Goal: Information Seeking & Learning: Learn about a topic

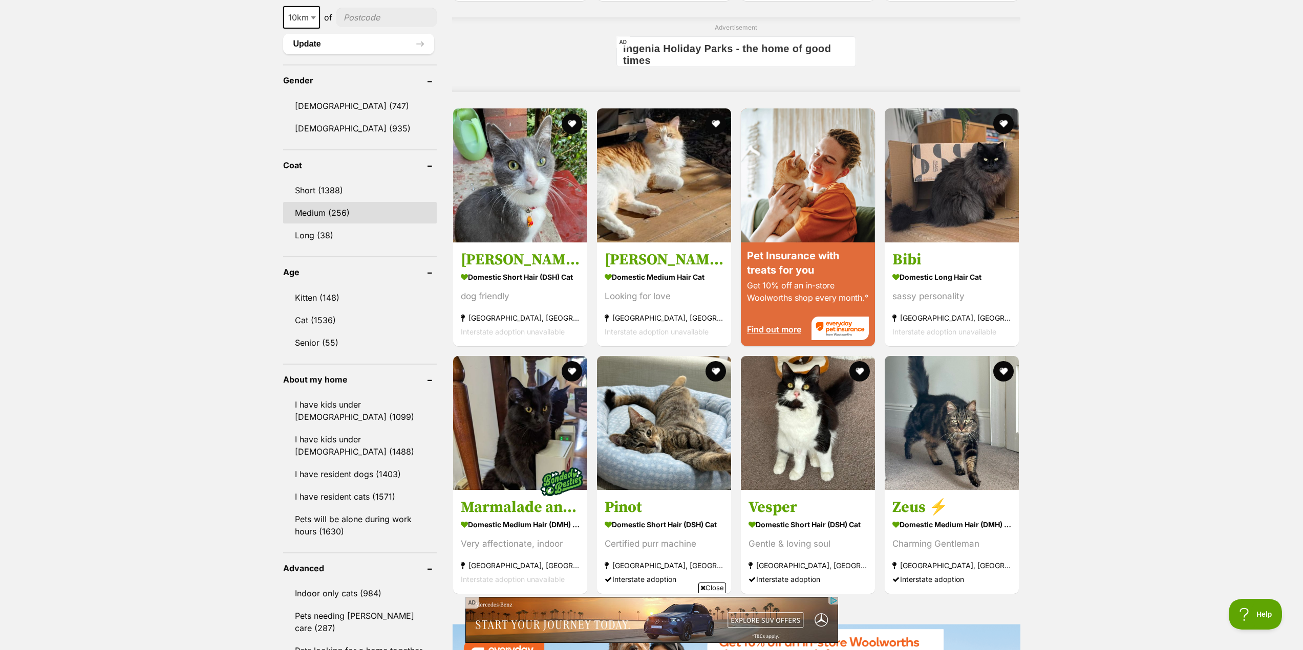
click at [338, 211] on link "Medium (256)" at bounding box center [360, 212] width 154 height 21
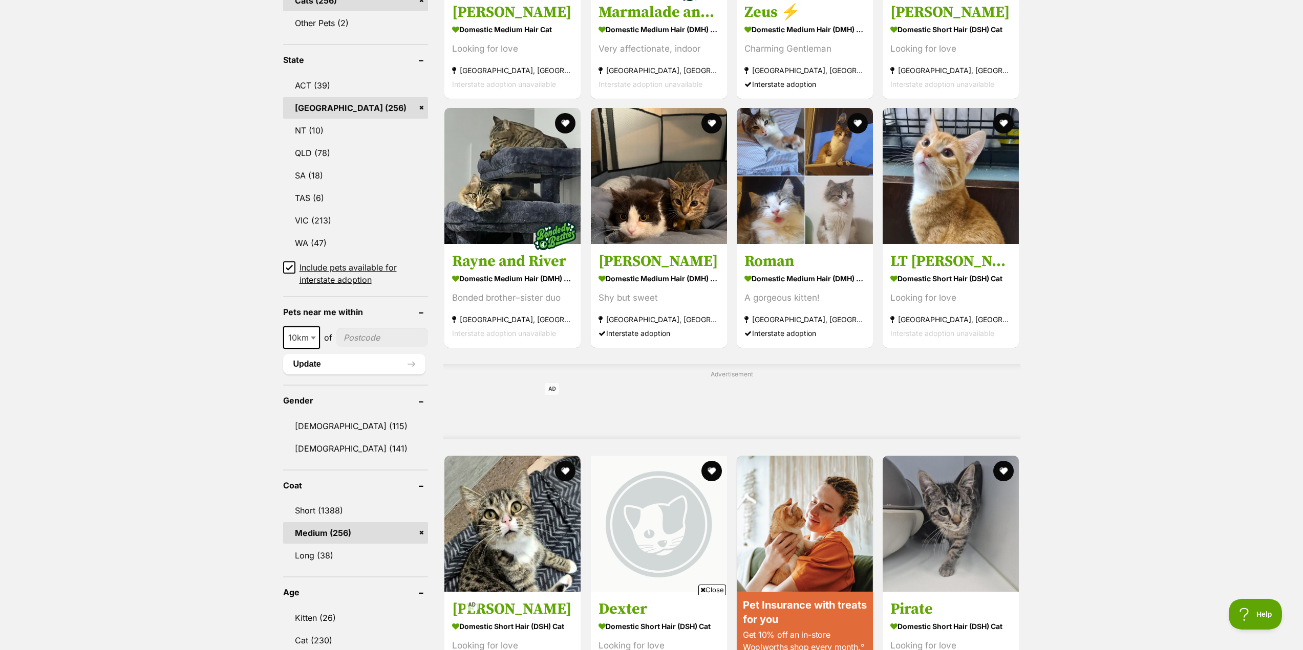
scroll to position [409, 0]
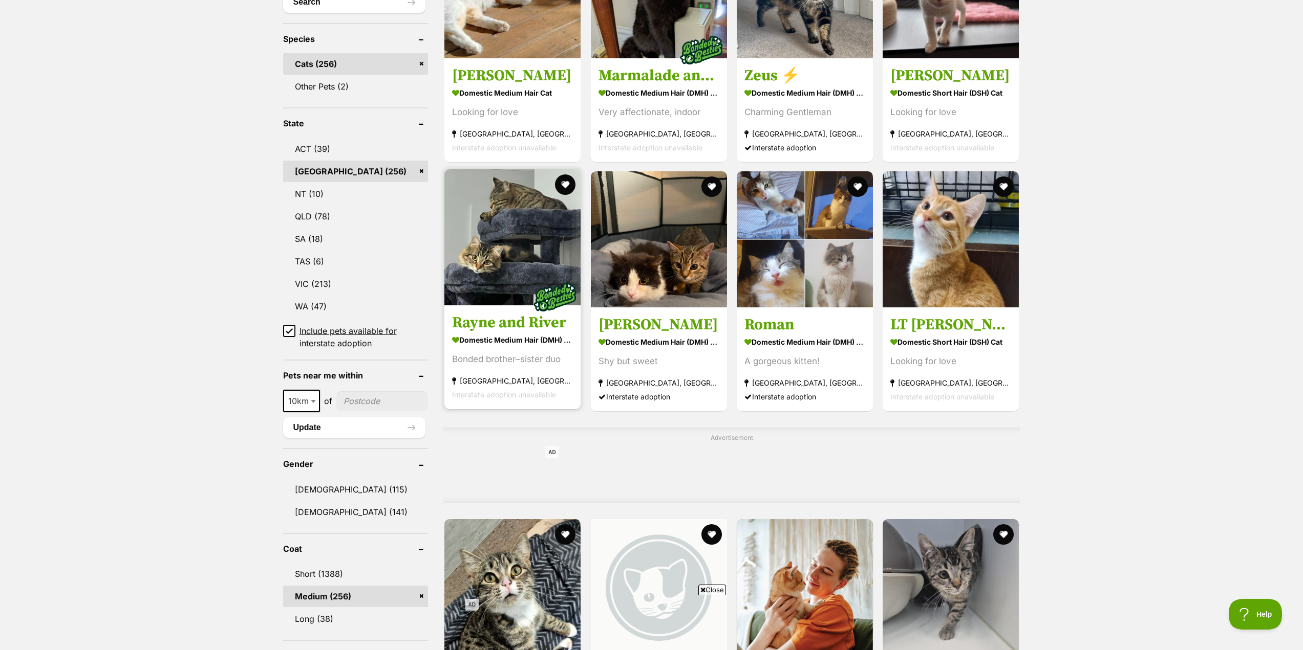
click at [486, 327] on h3 "Rayne and River" at bounding box center [512, 322] width 121 height 19
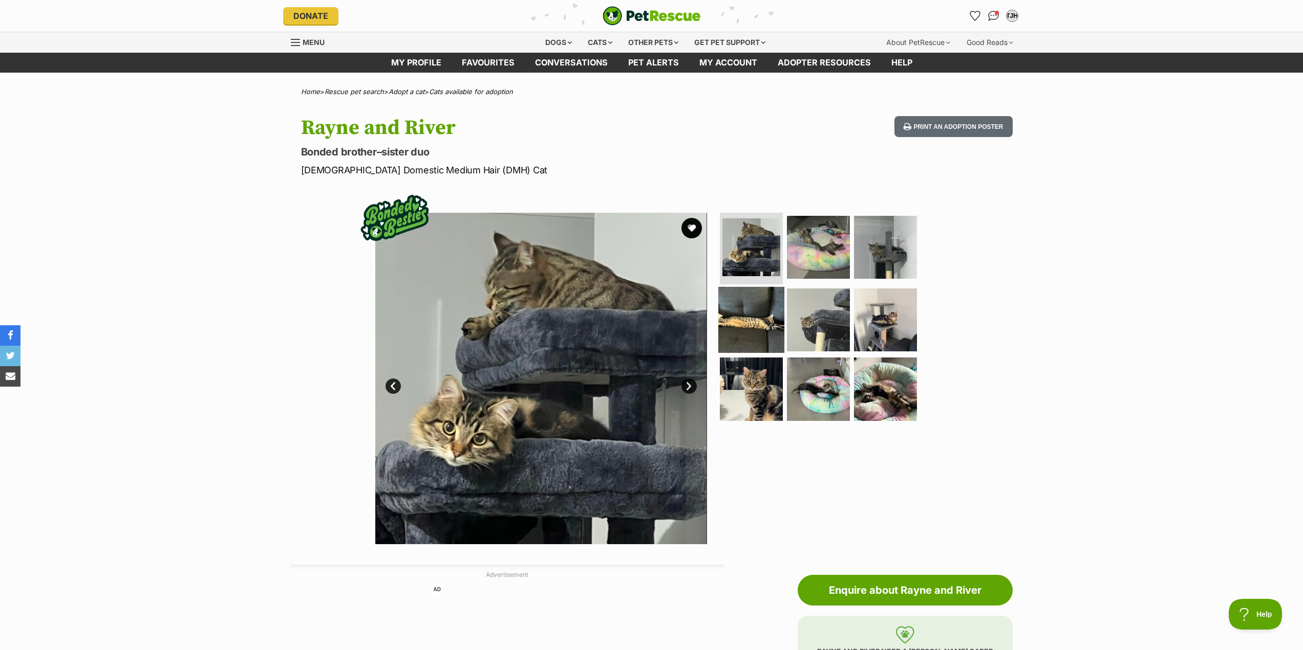
click at [762, 316] on img at bounding box center [751, 320] width 66 height 66
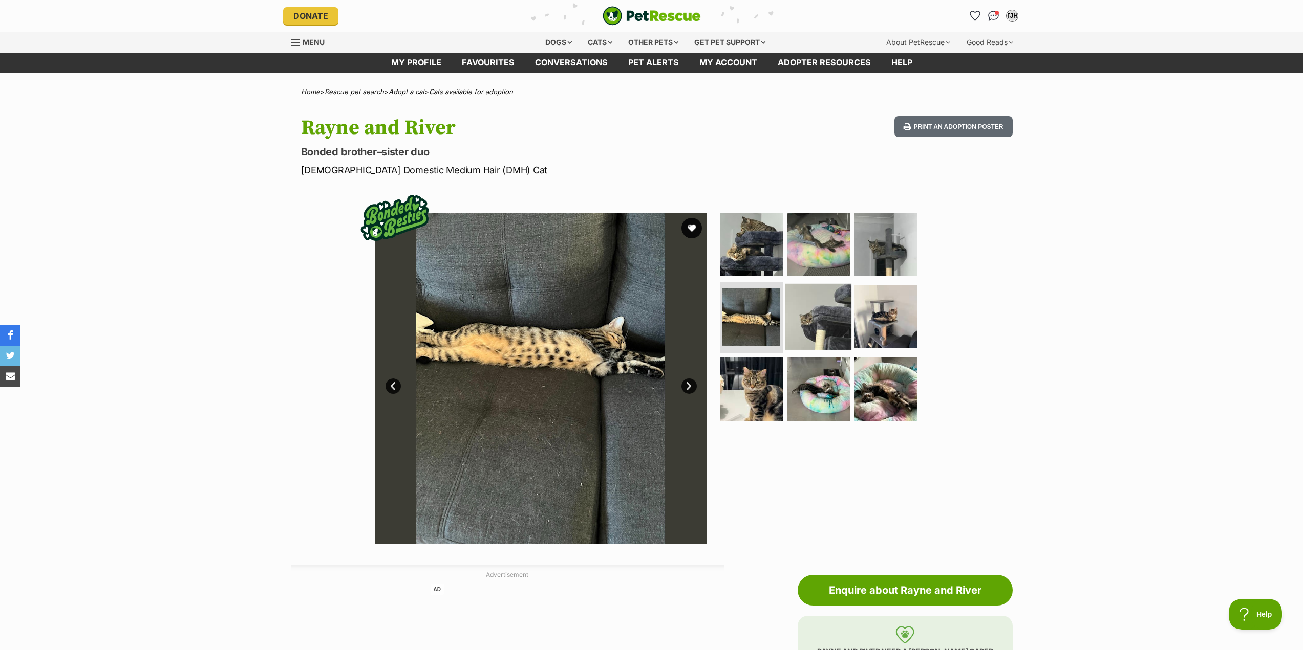
click at [804, 316] on img at bounding box center [818, 317] width 66 height 66
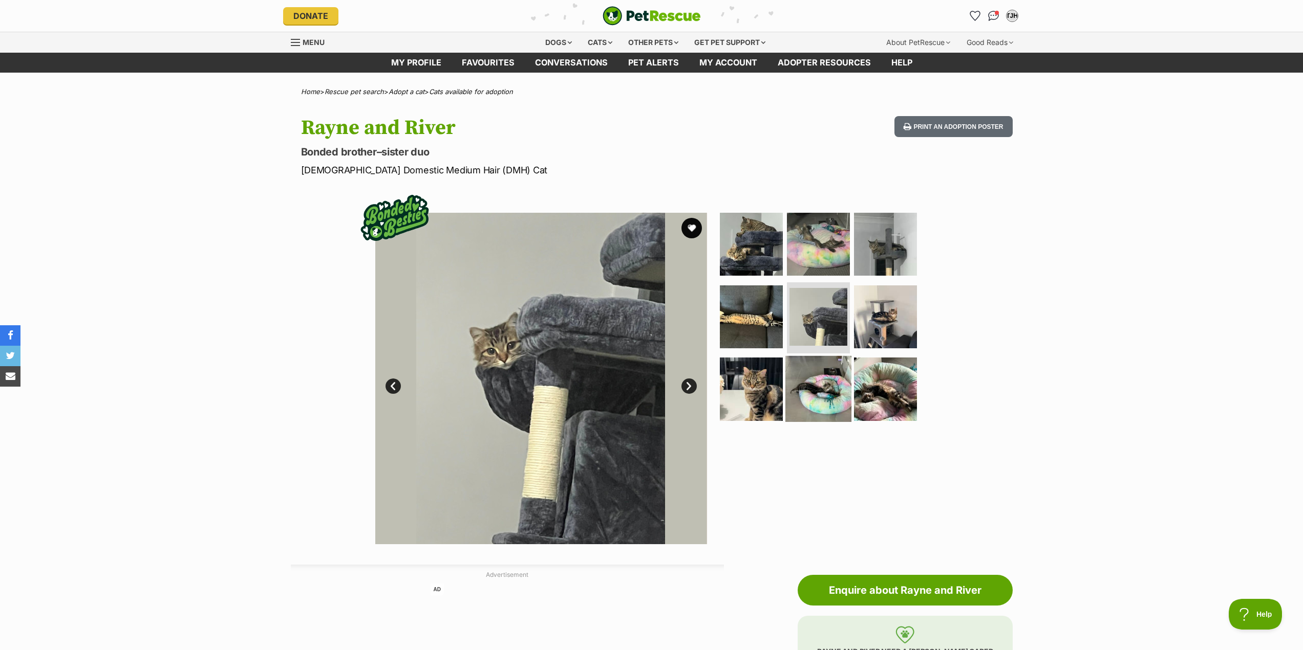
click at [805, 363] on img at bounding box center [818, 389] width 66 height 66
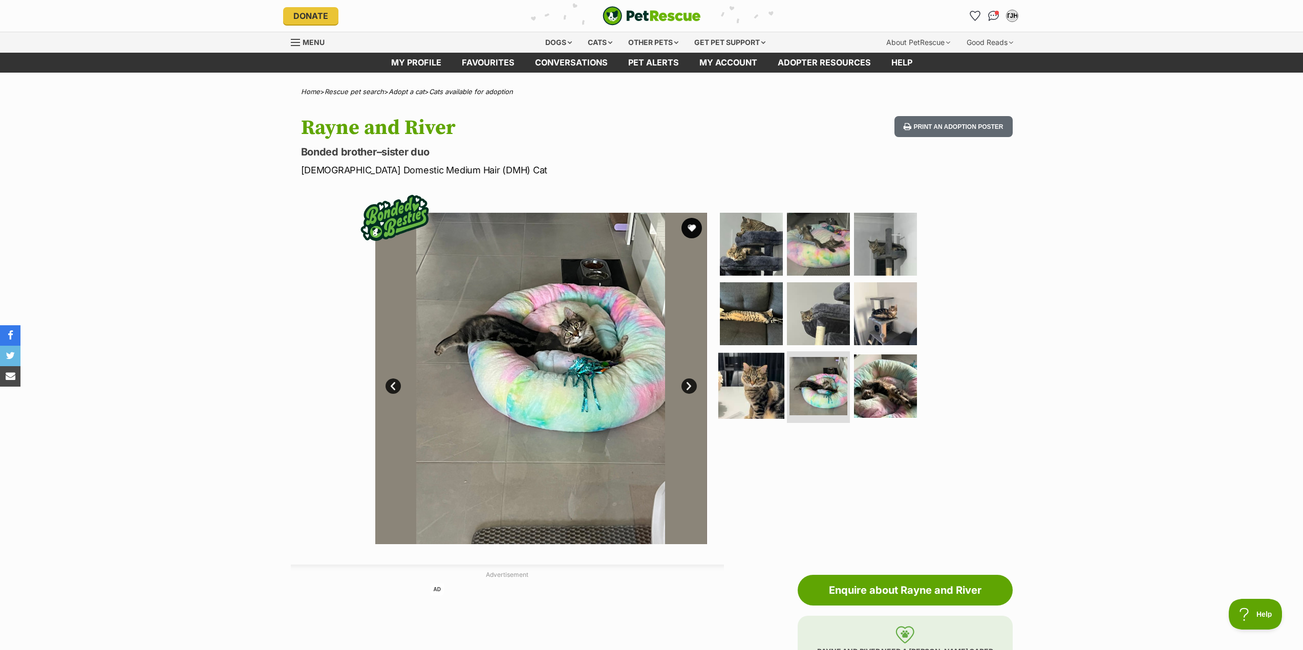
click at [754, 380] on img at bounding box center [751, 386] width 66 height 66
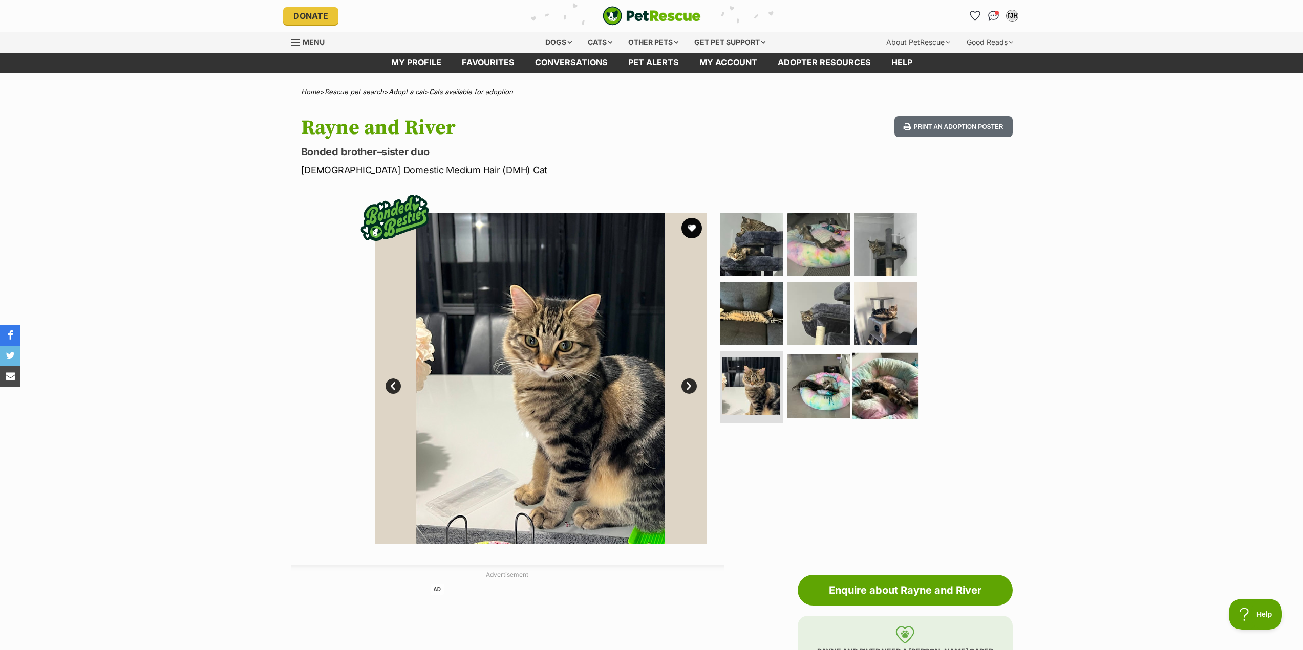
click at [897, 380] on img at bounding box center [885, 386] width 66 height 66
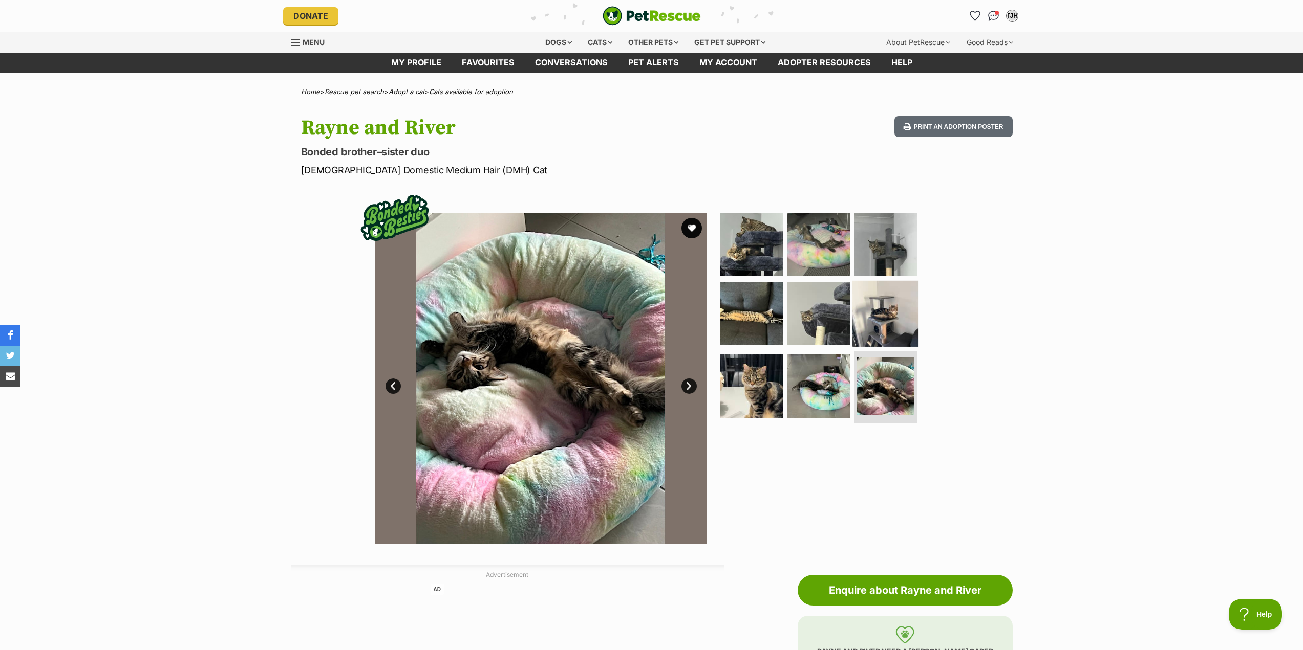
click at [899, 331] on img at bounding box center [885, 313] width 66 height 66
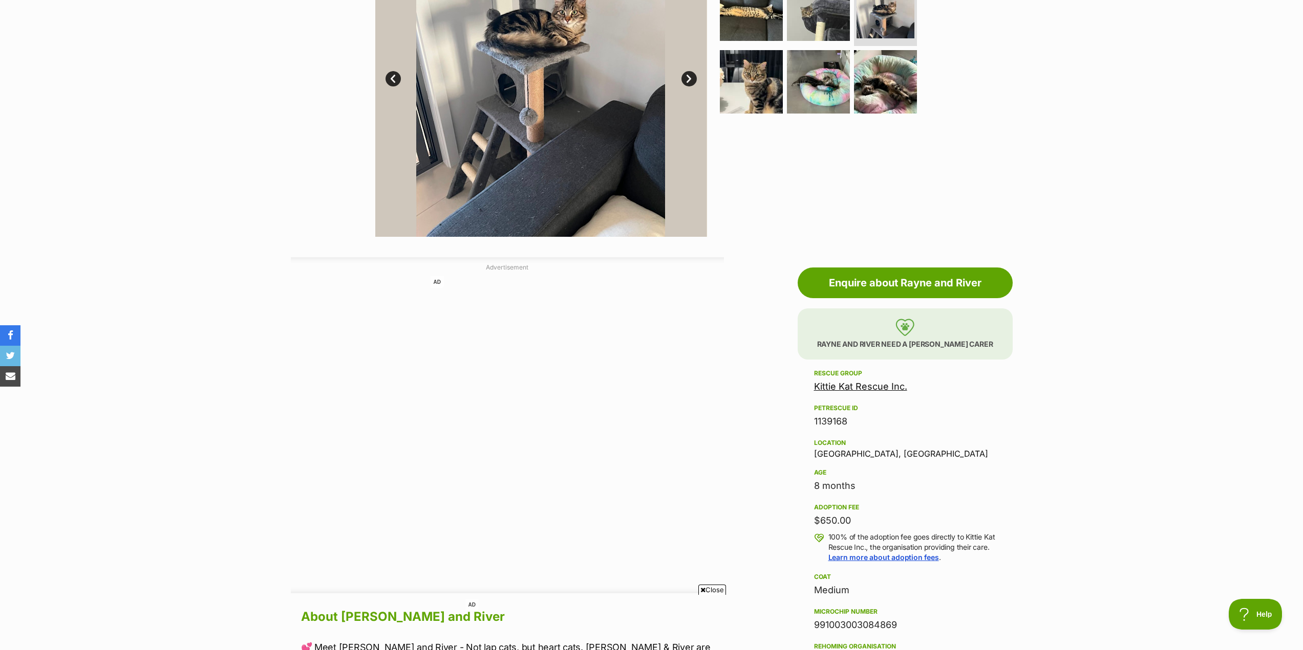
scroll to position [307, 0]
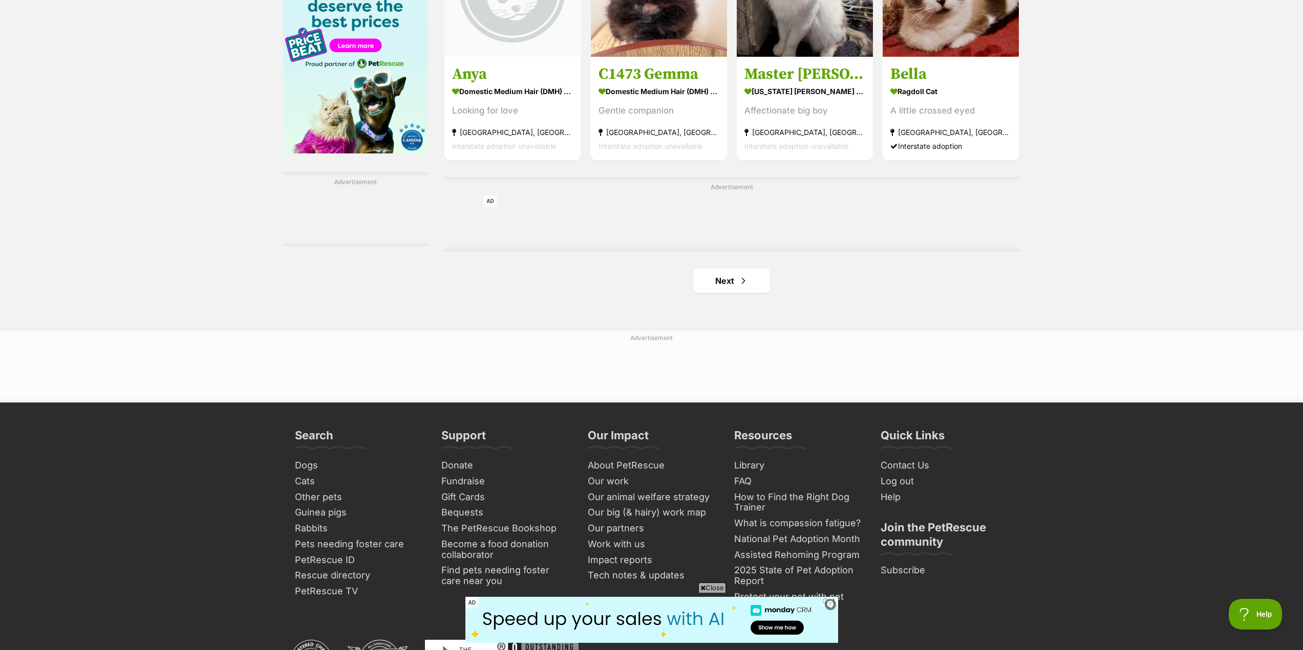
scroll to position [1632, 0]
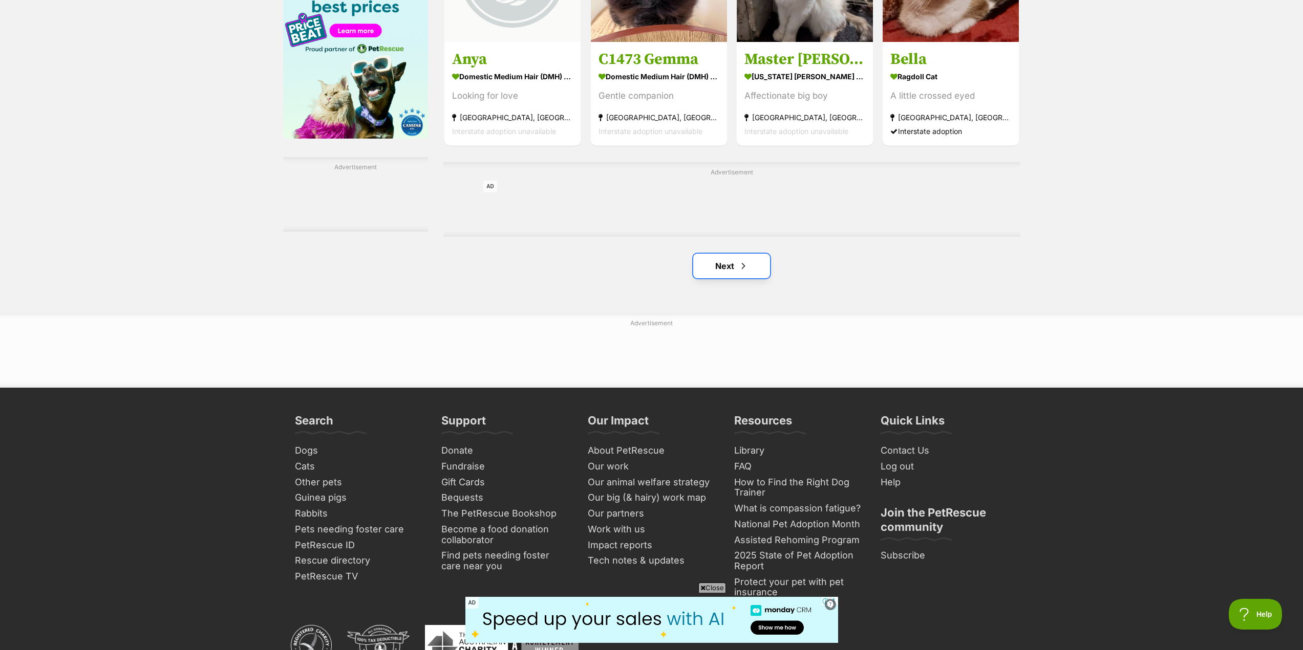
click at [732, 268] on link "Next" at bounding box center [731, 266] width 77 height 25
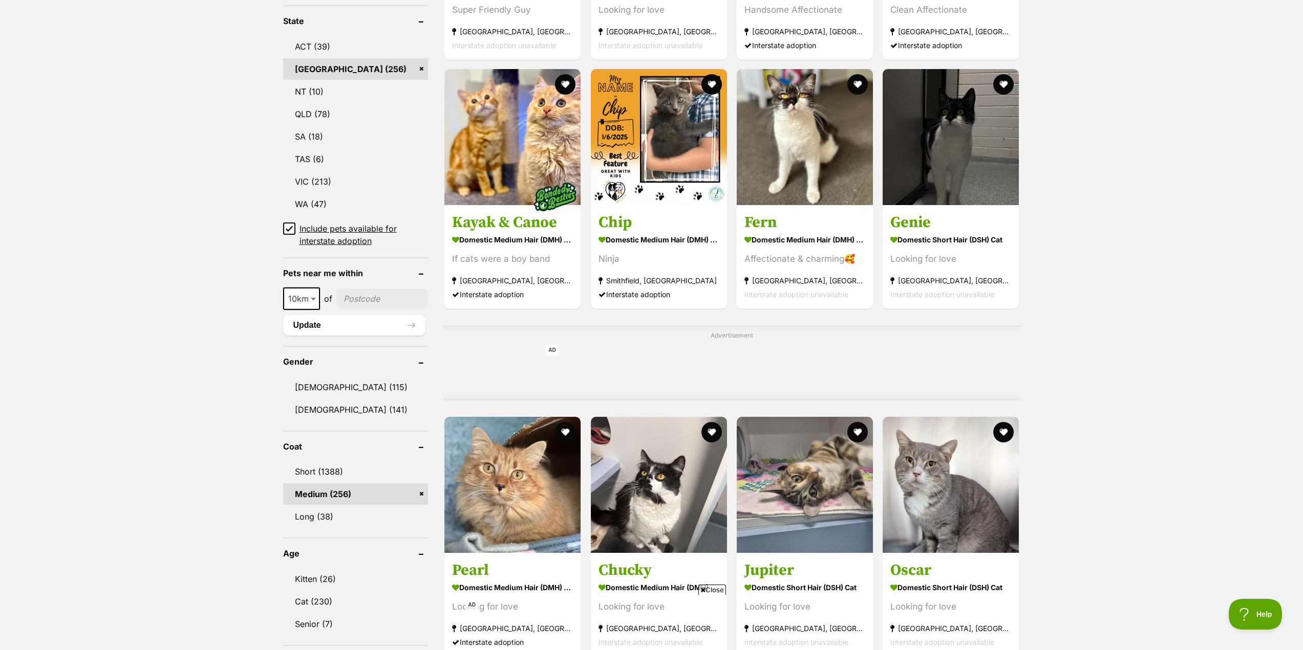
click at [387, 301] on input"] "postcode" at bounding box center [382, 298] width 92 height 19
type input"] "2285"
click at [308, 299] on span "10km" at bounding box center [301, 299] width 35 height 14
select select "50"
click at [311, 332] on button "Update" at bounding box center [354, 325] width 143 height 20
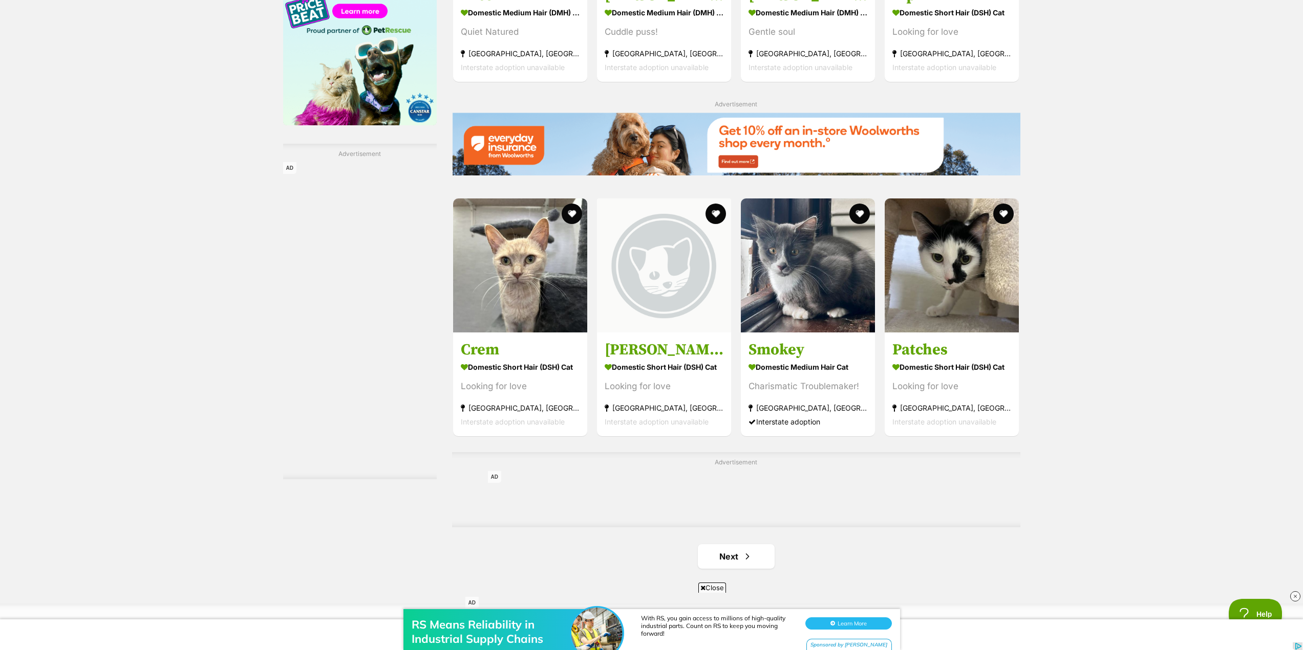
scroll to position [1331, 0]
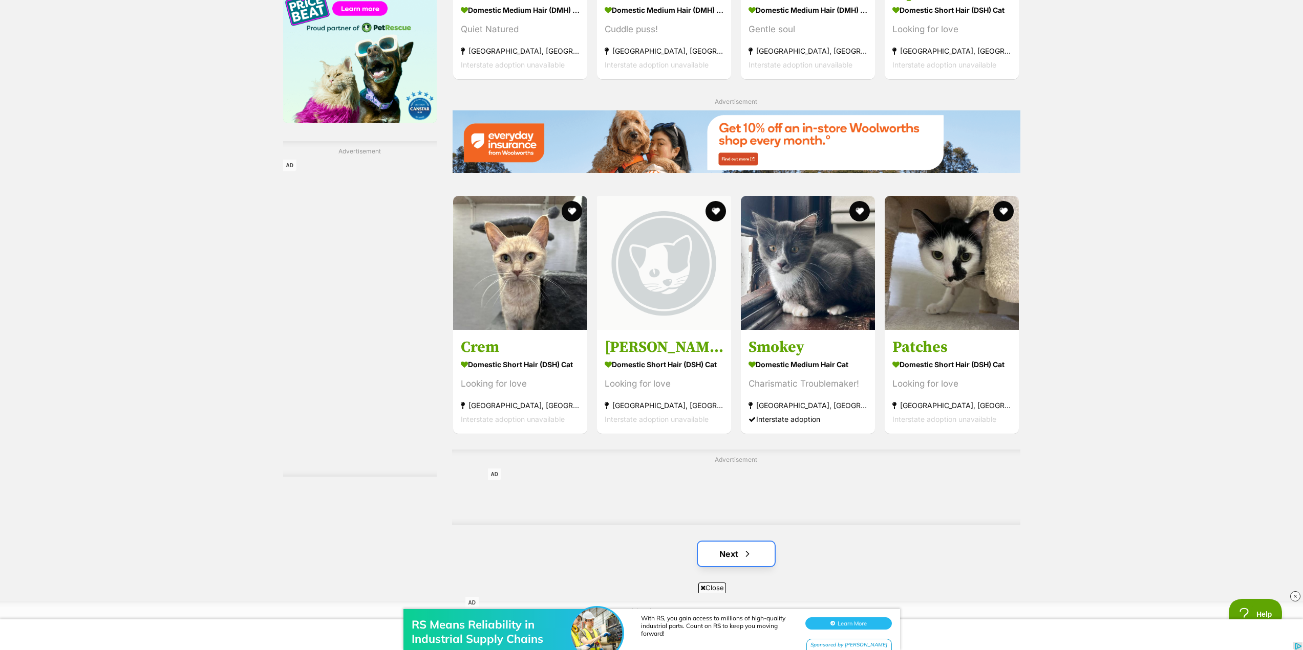
click at [746, 560] on span "Next page" at bounding box center [747, 554] width 10 height 12
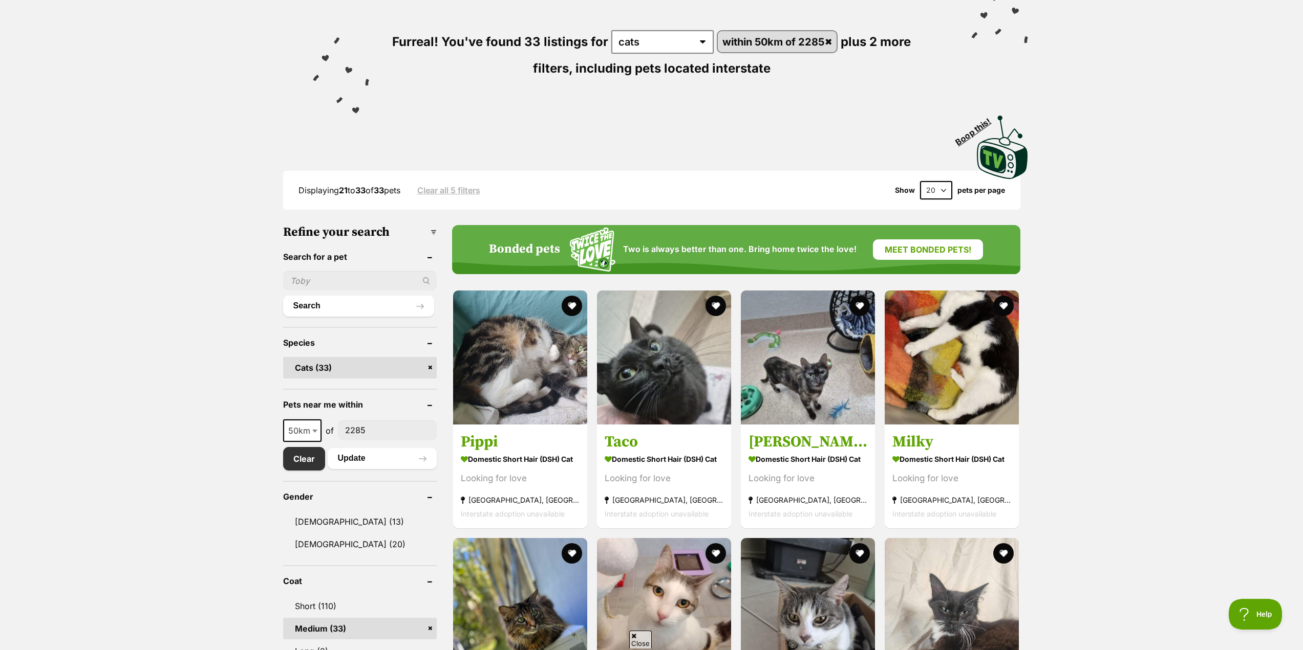
scroll to position [102, 0]
